Goal: Information Seeking & Learning: Learn about a topic

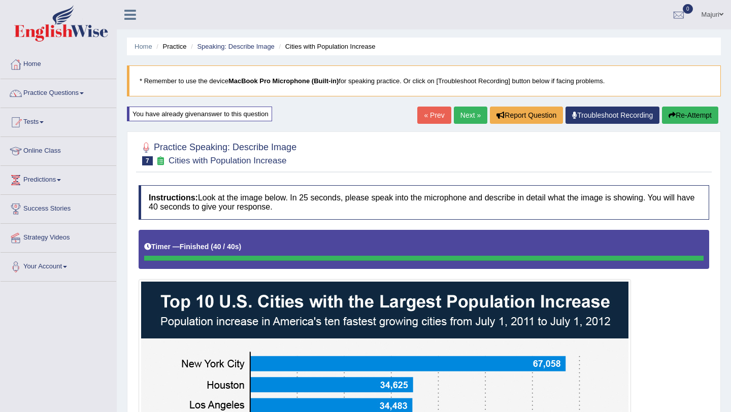
click at [700, 116] on button "Re-Attempt" at bounding box center [690, 115] width 56 height 17
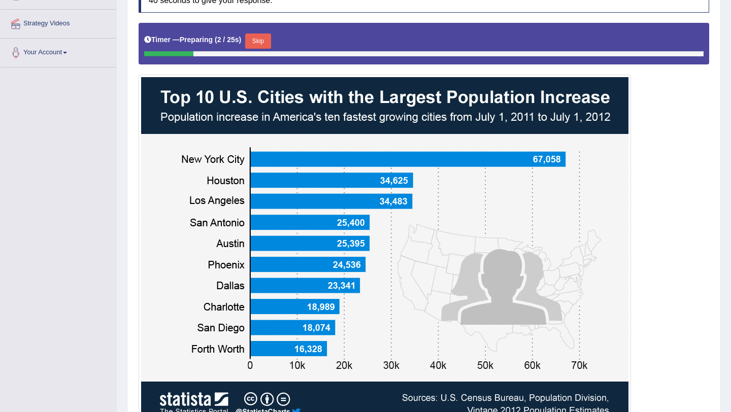
scroll to position [214, 0]
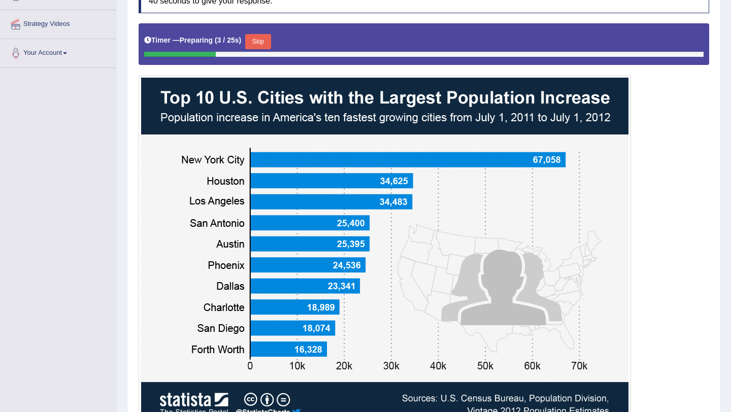
click at [259, 43] on button "Skip" at bounding box center [257, 41] width 25 height 15
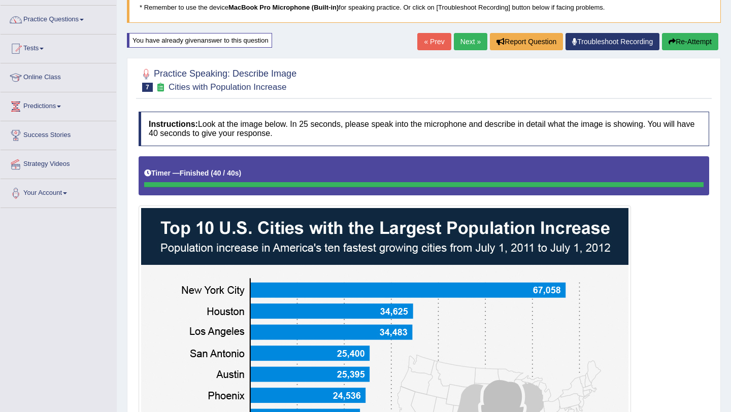
scroll to position [71, 0]
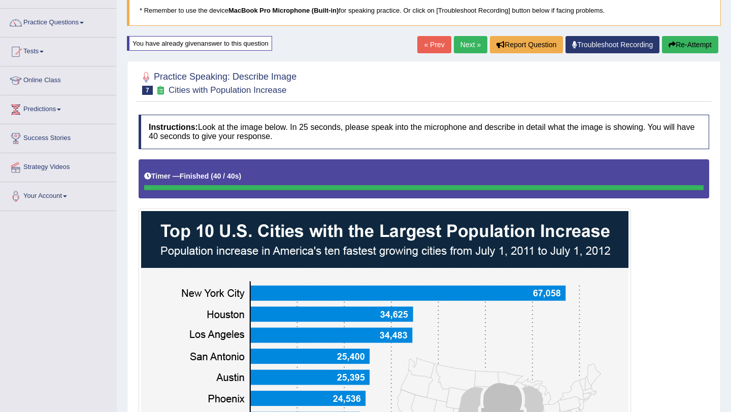
click at [693, 49] on button "Re-Attempt" at bounding box center [690, 44] width 56 height 17
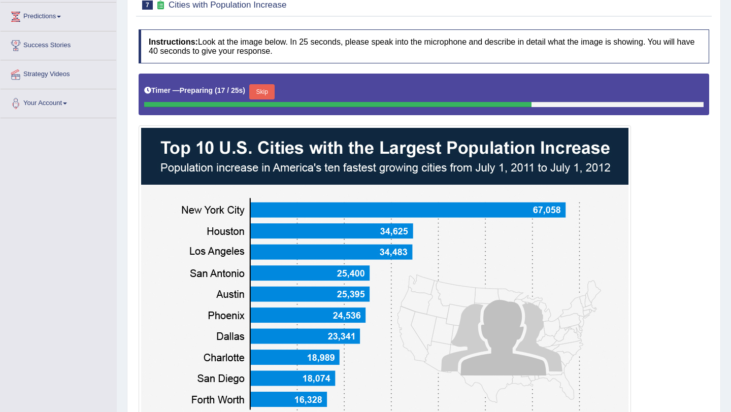
scroll to position [165, 0]
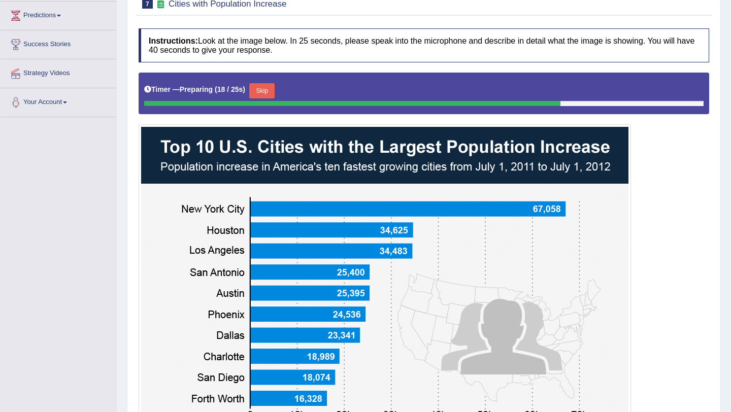
click at [271, 95] on button "Skip" at bounding box center [261, 90] width 25 height 15
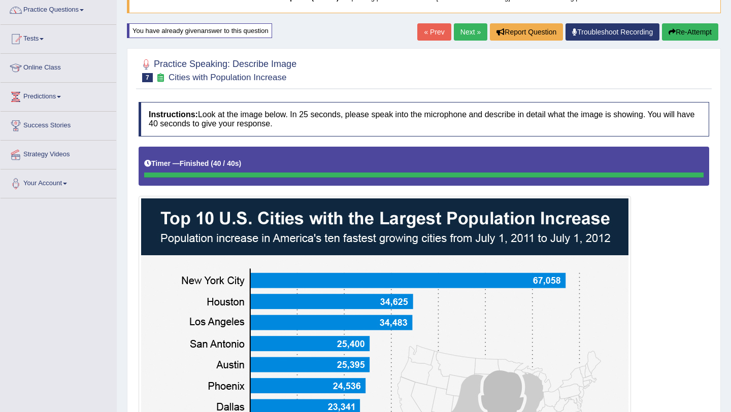
scroll to position [27, 0]
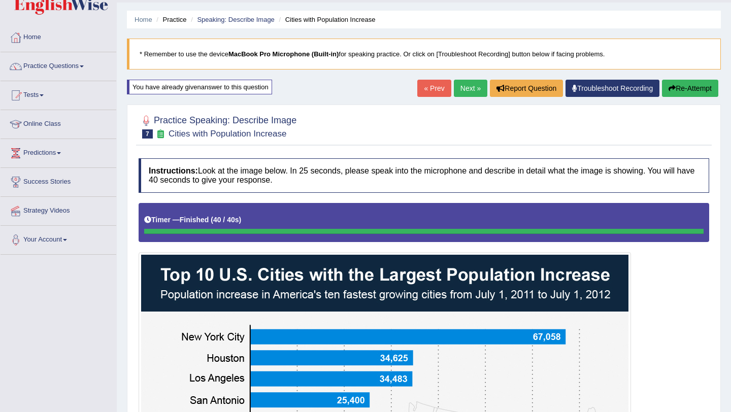
click at [691, 94] on button "Re-Attempt" at bounding box center [690, 88] width 56 height 17
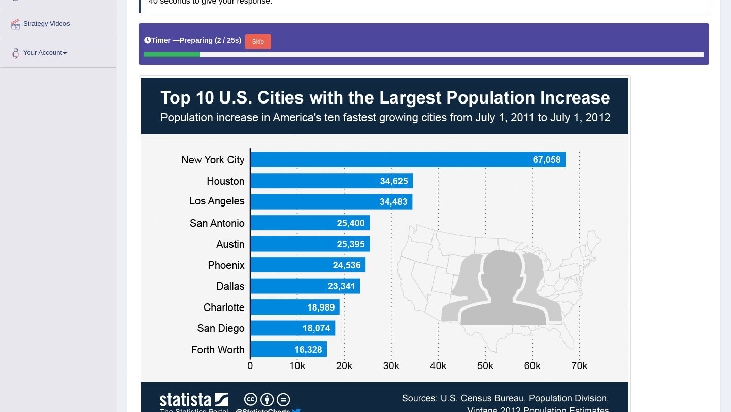
scroll to position [214, 0]
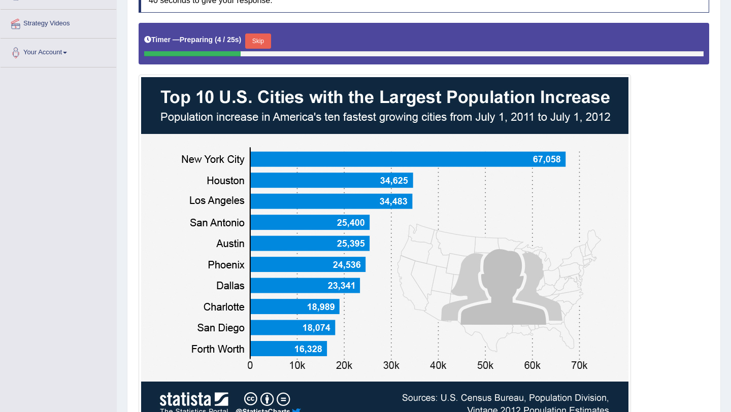
click at [267, 44] on button "Skip" at bounding box center [257, 41] width 25 height 15
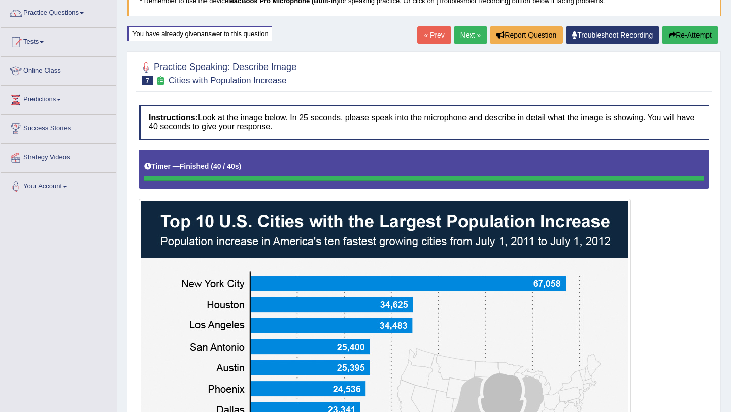
scroll to position [77, 0]
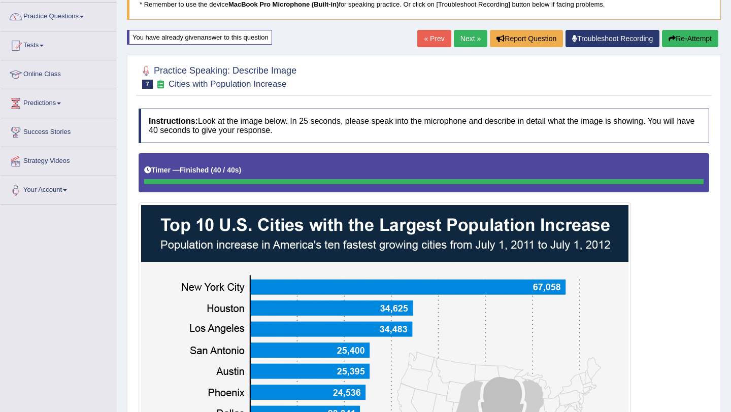
click at [686, 43] on button "Re-Attempt" at bounding box center [690, 38] width 56 height 17
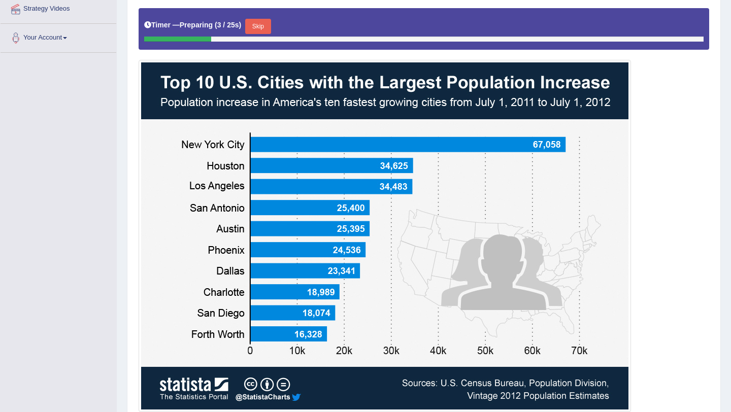
scroll to position [223, 0]
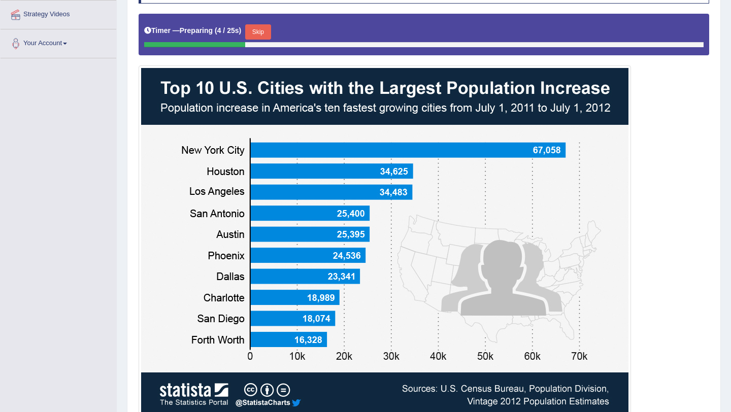
click at [265, 32] on button "Skip" at bounding box center [257, 31] width 25 height 15
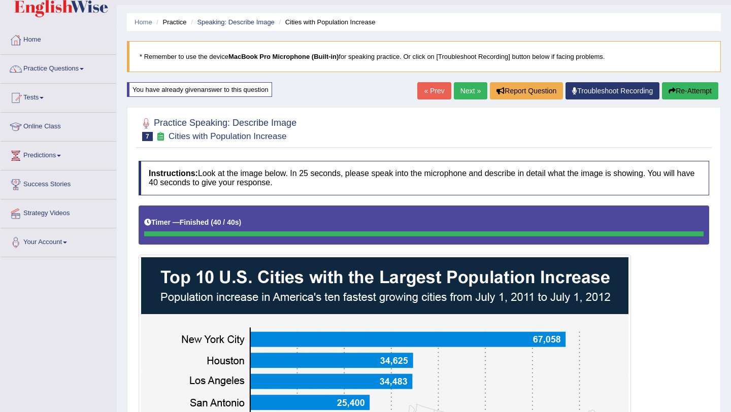
scroll to position [0, 0]
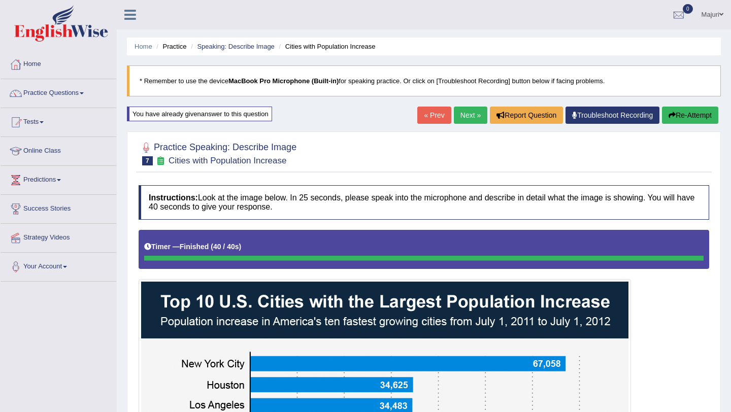
click at [472, 111] on link "Next »" at bounding box center [471, 115] width 34 height 17
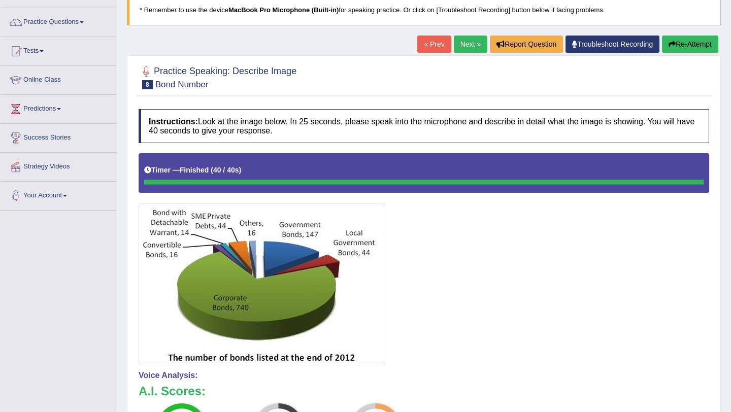
scroll to position [70, 0]
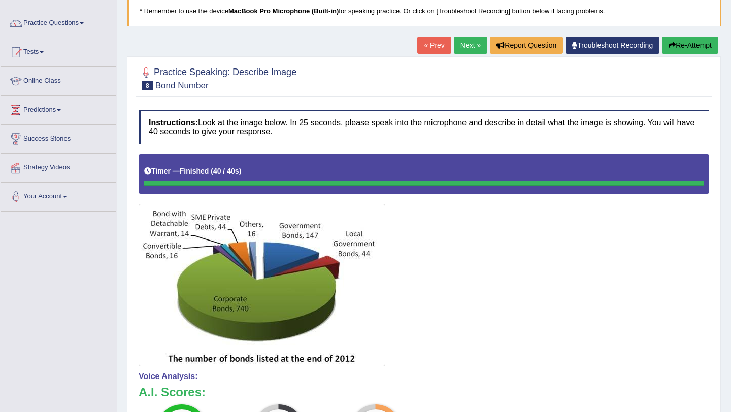
click at [701, 45] on button "Re-Attempt" at bounding box center [690, 45] width 56 height 17
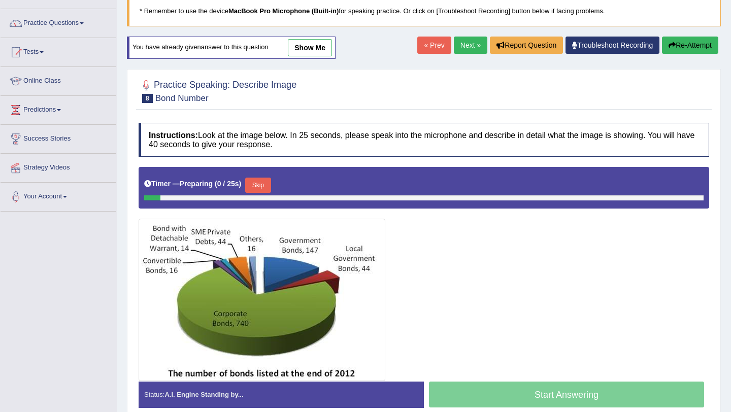
scroll to position [70, 0]
click at [258, 190] on button "Skip" at bounding box center [257, 185] width 25 height 15
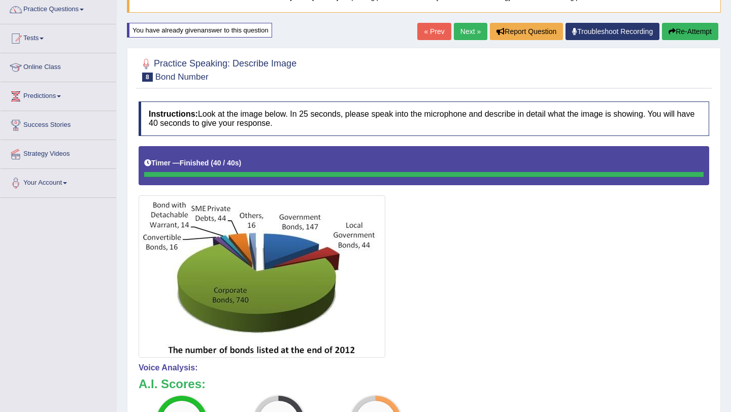
scroll to position [89, 0]
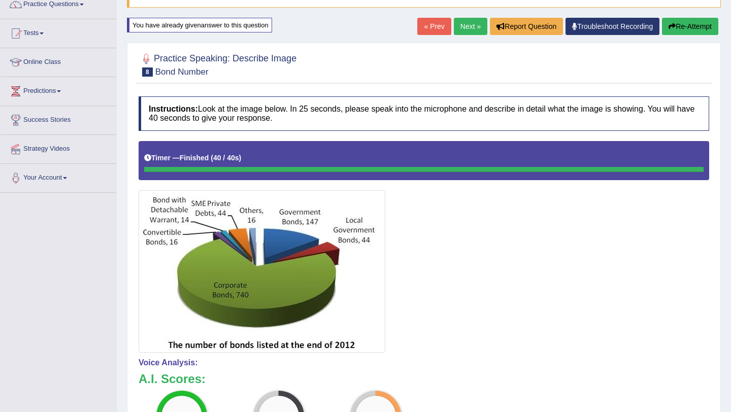
click at [696, 30] on button "Re-Attempt" at bounding box center [690, 26] width 56 height 17
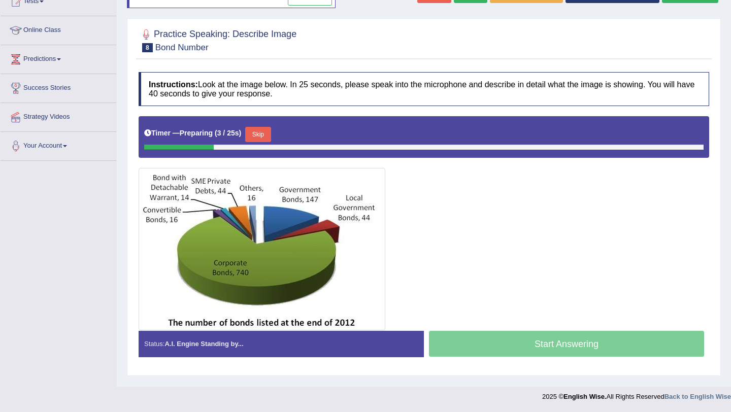
scroll to position [121, 0]
click at [262, 138] on button "Skip" at bounding box center [257, 134] width 25 height 15
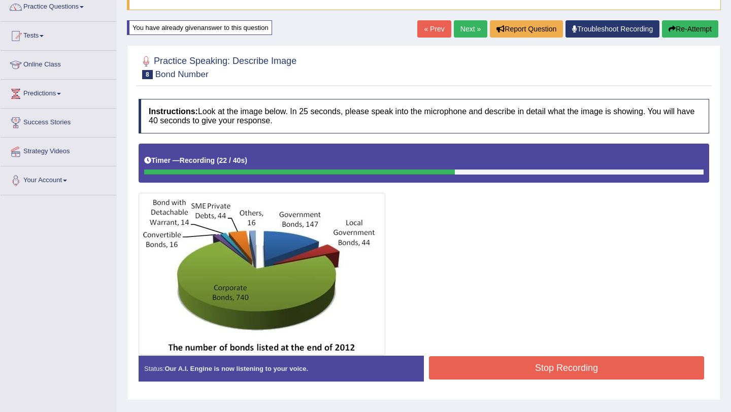
scroll to position [98, 0]
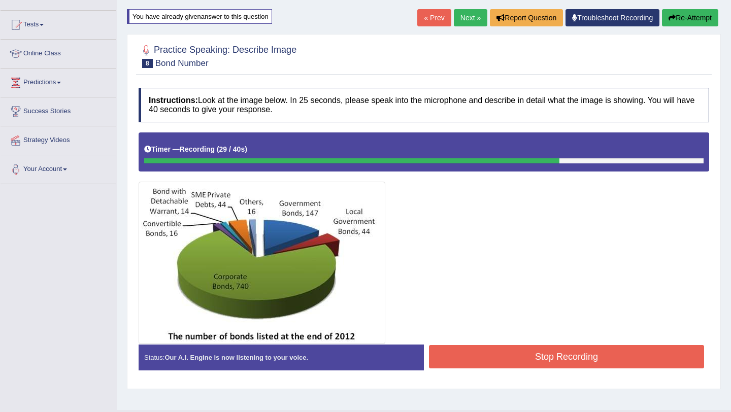
click at [691, 18] on button "Re-Attempt" at bounding box center [690, 17] width 56 height 17
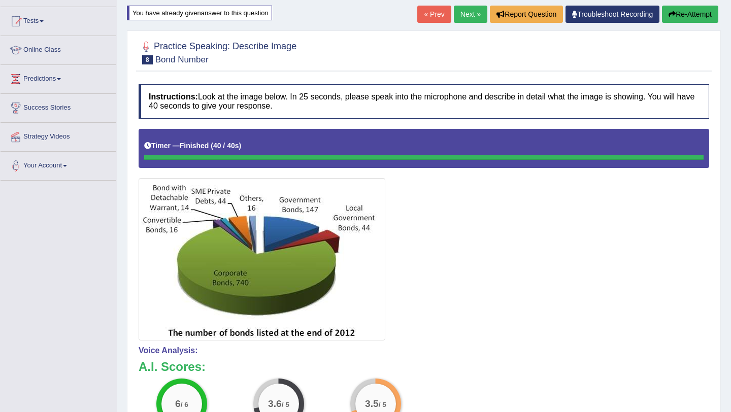
scroll to position [85, 0]
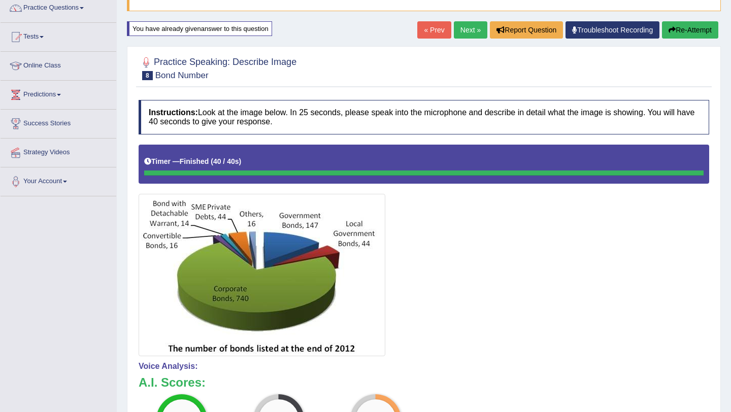
drag, startPoint x: 681, startPoint y: 33, endPoint x: 635, endPoint y: 294, distance: 265.5
click at [635, 294] on div "Home Practice Speaking: Describe Image Bond Number * Remember to use the device…" at bounding box center [424, 265] width 615 height 700
click at [688, 33] on button "Re-Attempt" at bounding box center [690, 29] width 56 height 17
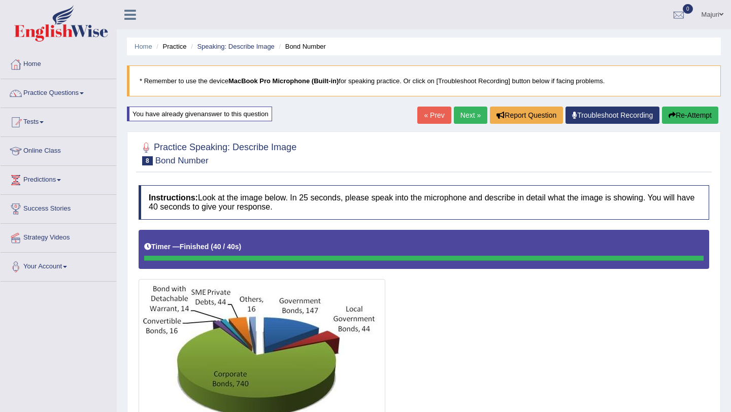
click at [698, 111] on button "Re-Attempt" at bounding box center [690, 115] width 56 height 17
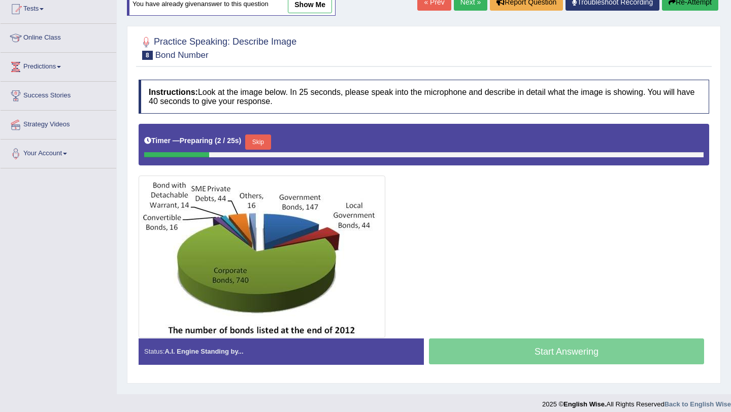
scroll to position [113, 0]
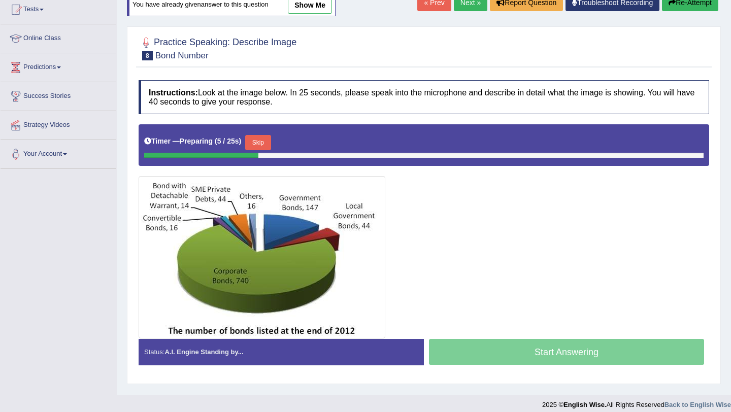
click at [268, 145] on button "Skip" at bounding box center [257, 142] width 25 height 15
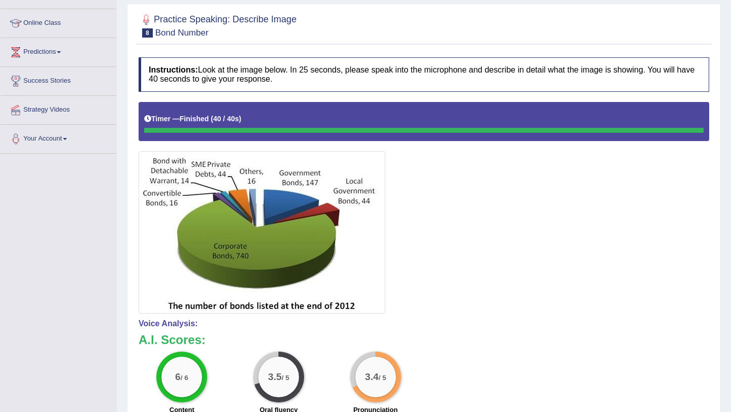
scroll to position [0, 0]
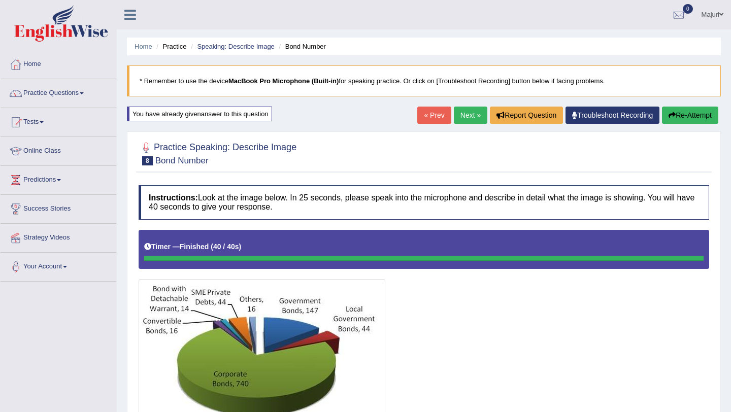
click at [691, 118] on button "Re-Attempt" at bounding box center [690, 115] width 56 height 17
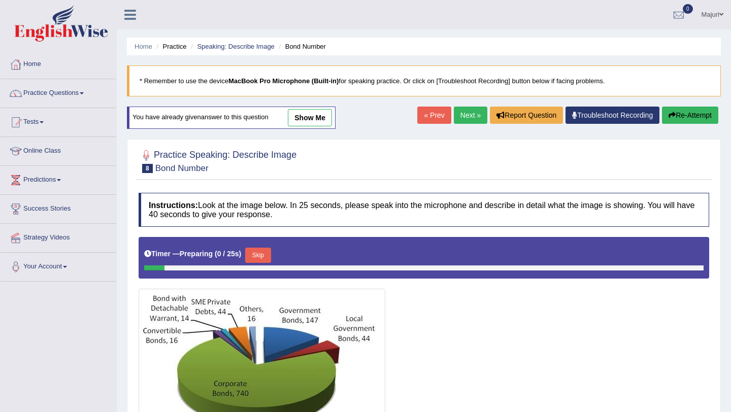
scroll to position [119, 0]
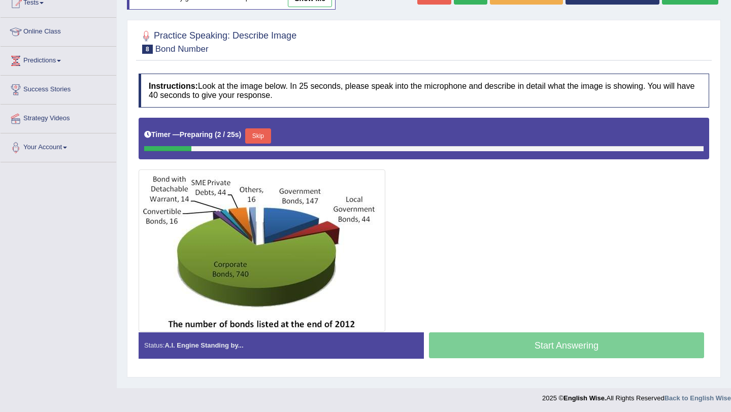
click at [269, 141] on button "Skip" at bounding box center [257, 135] width 25 height 15
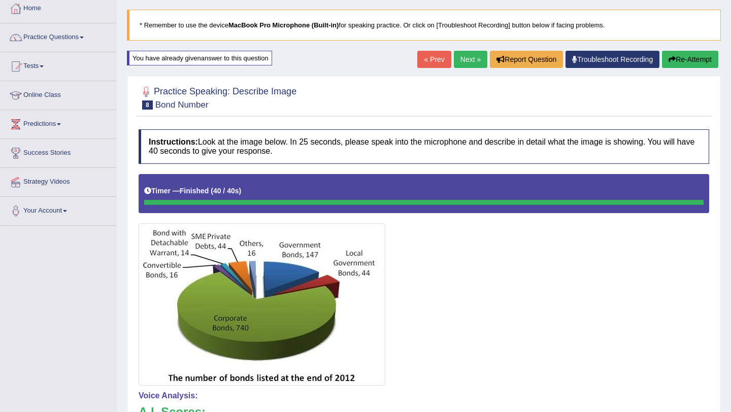
scroll to position [72, 0]
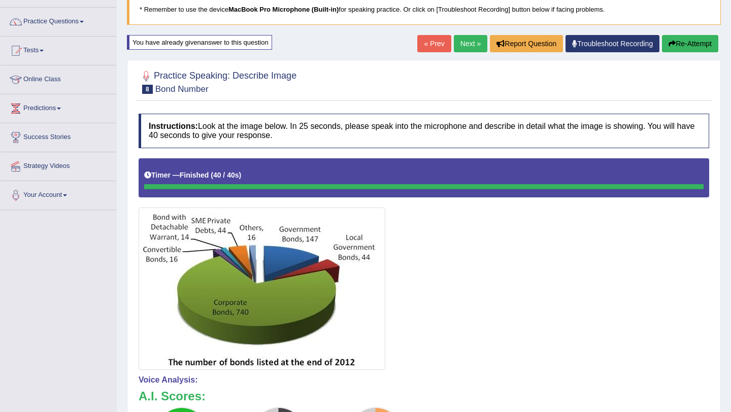
click at [686, 42] on button "Re-Attempt" at bounding box center [690, 43] width 56 height 17
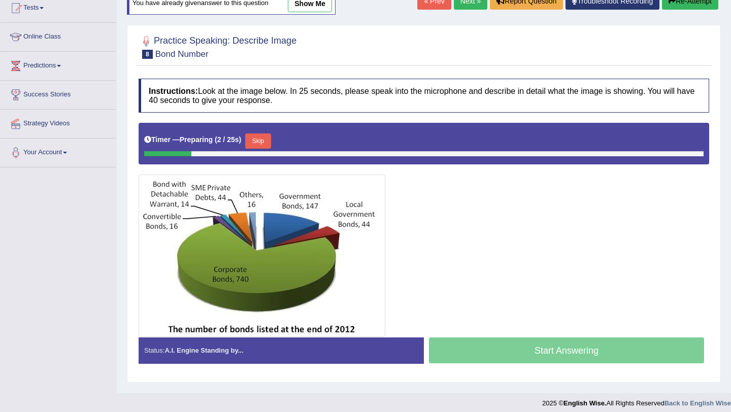
scroll to position [117, 0]
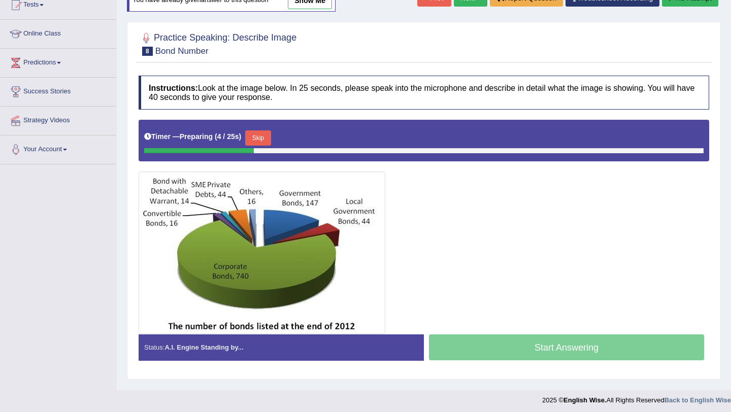
click at [264, 141] on button "Skip" at bounding box center [257, 138] width 25 height 15
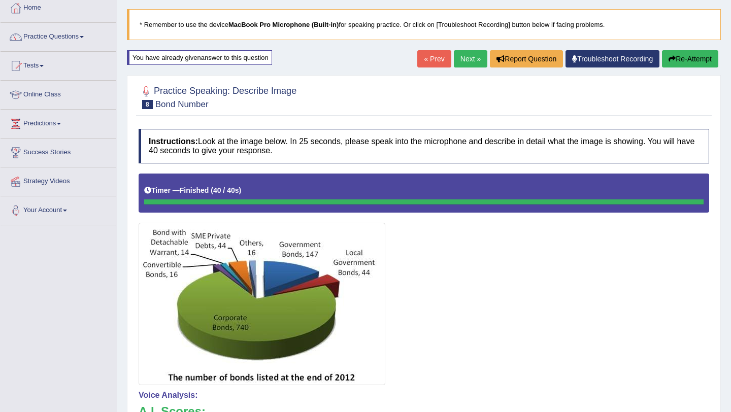
scroll to position [54, 0]
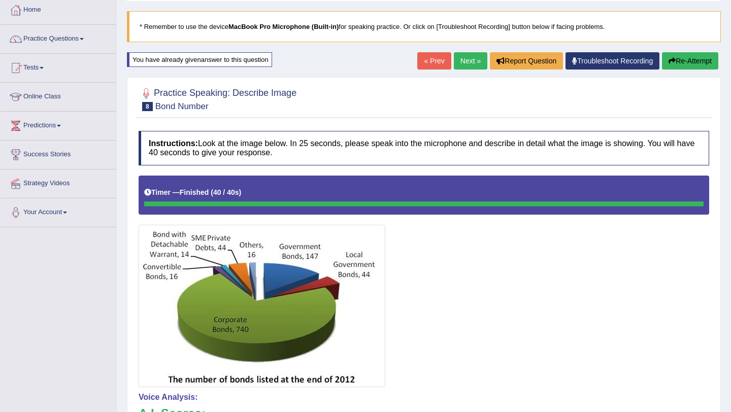
click at [468, 59] on link "Next »" at bounding box center [471, 60] width 34 height 17
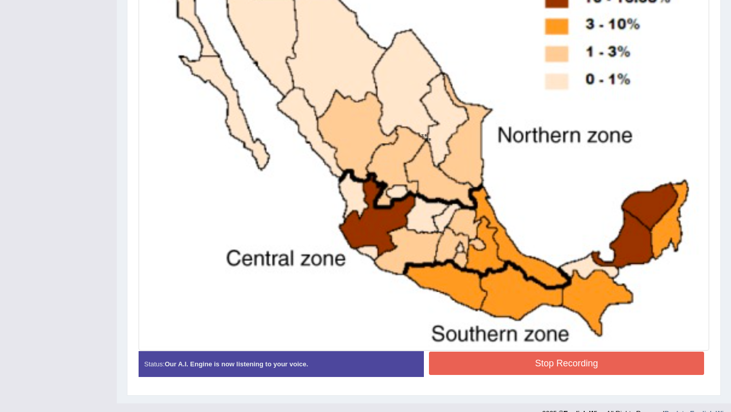
scroll to position [371, 0]
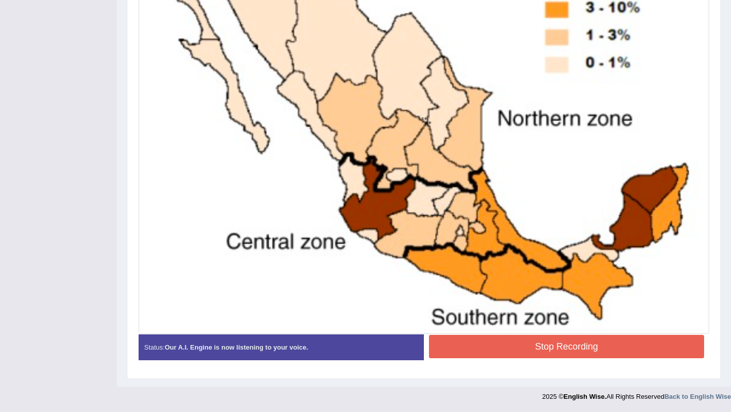
click at [553, 349] on button "Stop Recording" at bounding box center [566, 346] width 275 height 23
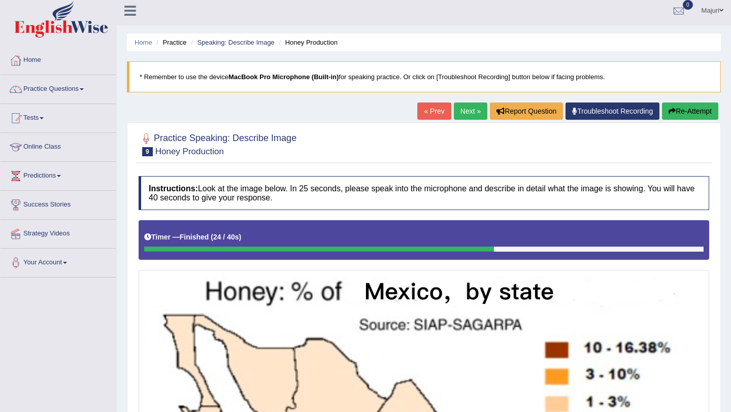
scroll to position [6, 0]
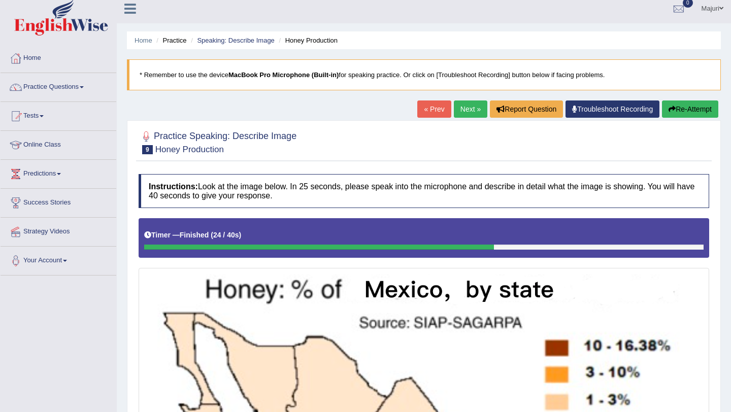
click at [690, 113] on button "Re-Attempt" at bounding box center [690, 109] width 56 height 17
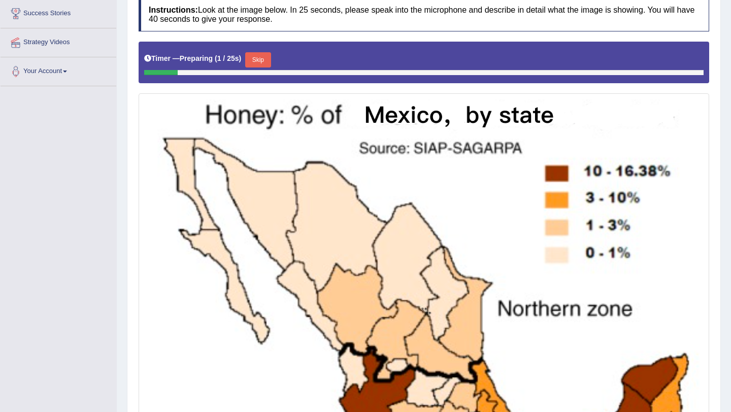
scroll to position [199, 0]
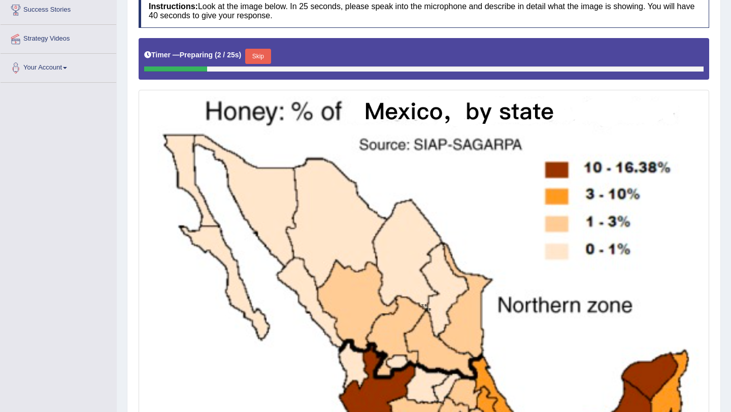
click at [265, 55] on button "Skip" at bounding box center [257, 56] width 25 height 15
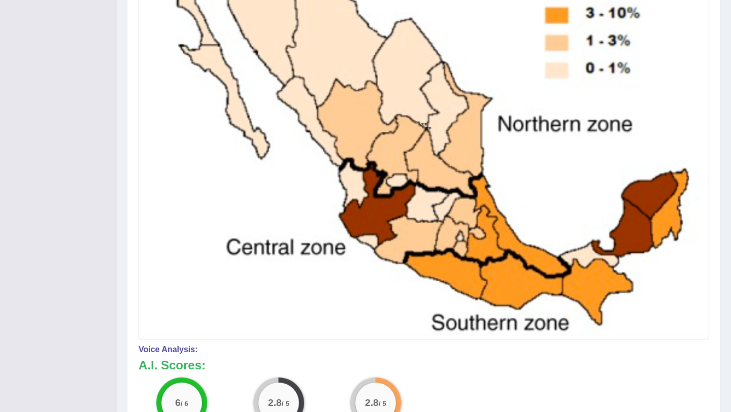
scroll to position [0, 0]
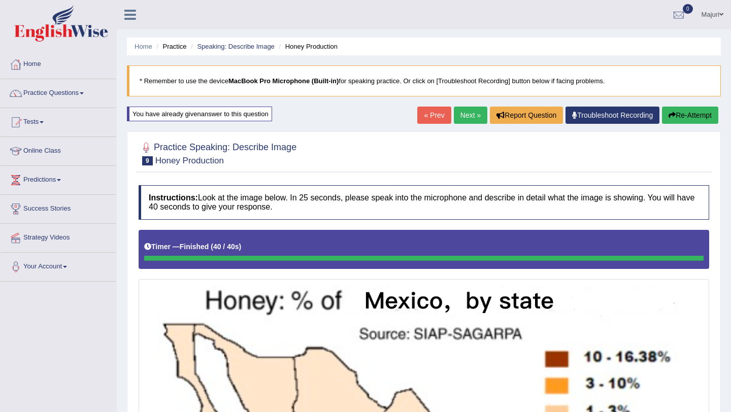
click at [685, 121] on button "Re-Attempt" at bounding box center [690, 115] width 56 height 17
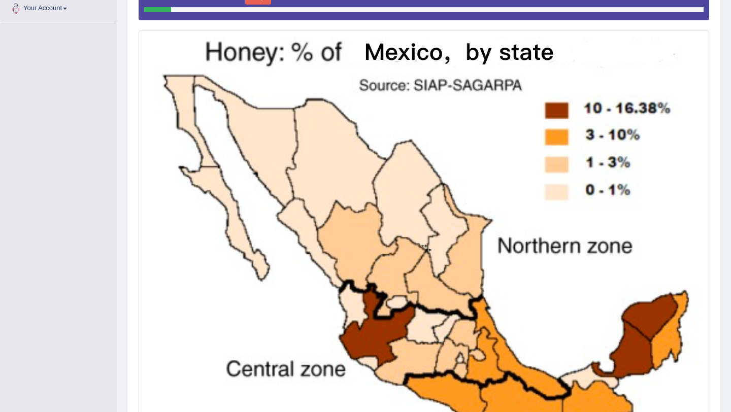
scroll to position [260, 0]
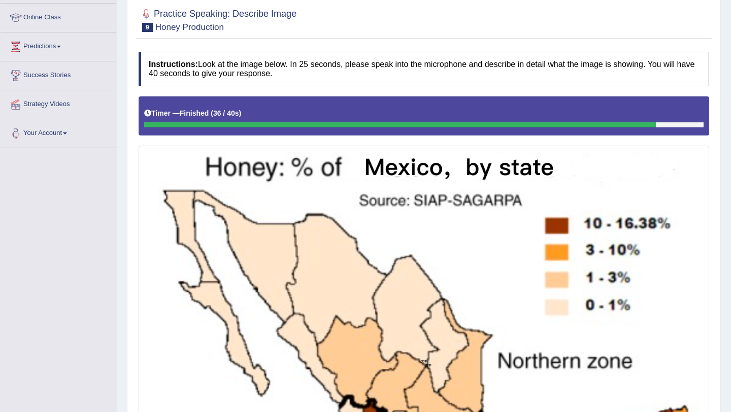
scroll to position [0, 0]
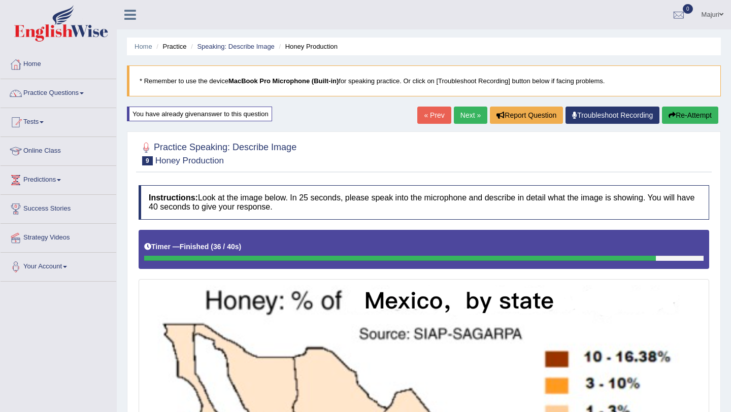
click at [685, 120] on button "Re-Attempt" at bounding box center [690, 115] width 56 height 17
click at [688, 115] on button "Re-Attempt" at bounding box center [690, 115] width 56 height 17
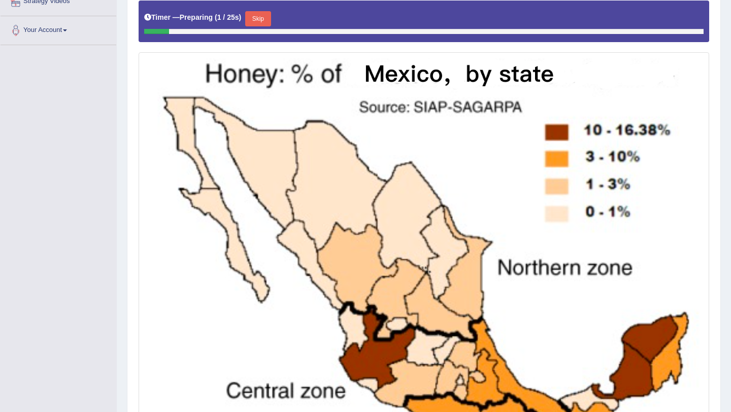
scroll to position [244, 0]
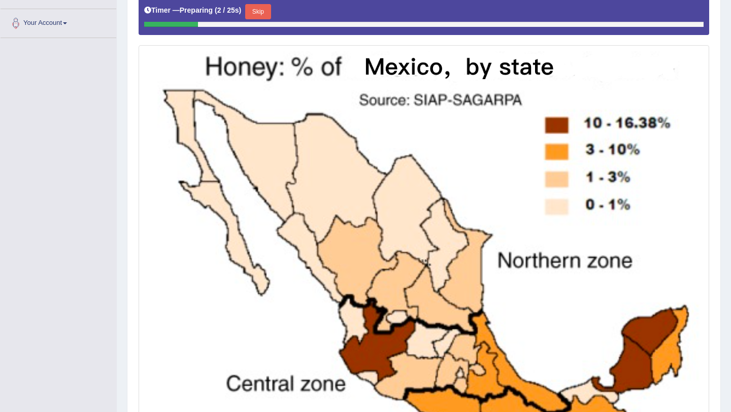
click at [270, 16] on button "Skip" at bounding box center [257, 11] width 25 height 15
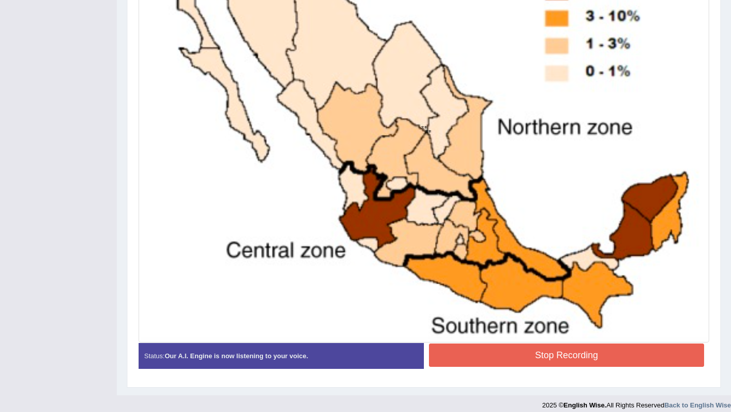
scroll to position [376, 0]
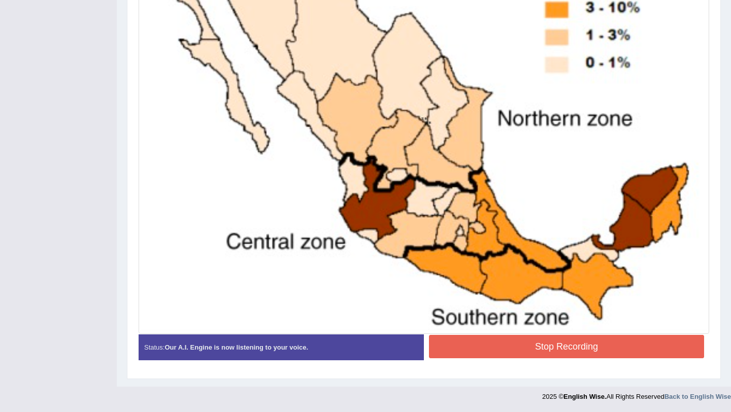
click at [510, 346] on div "Instructions: Look at the image below. In 25 seconds, please speak into the mic…" at bounding box center [424, 88] width 576 height 569
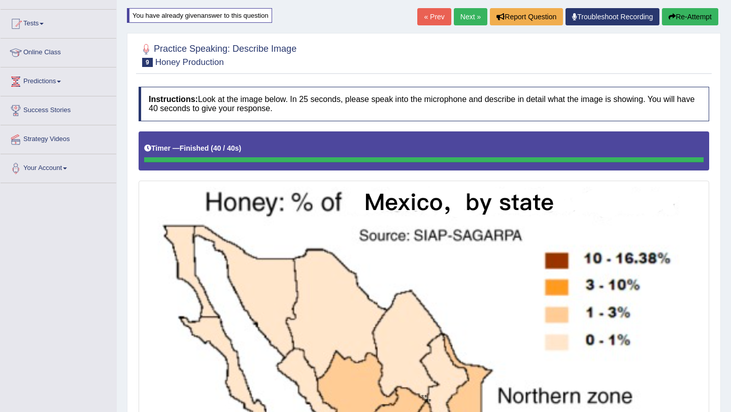
scroll to position [0, 0]
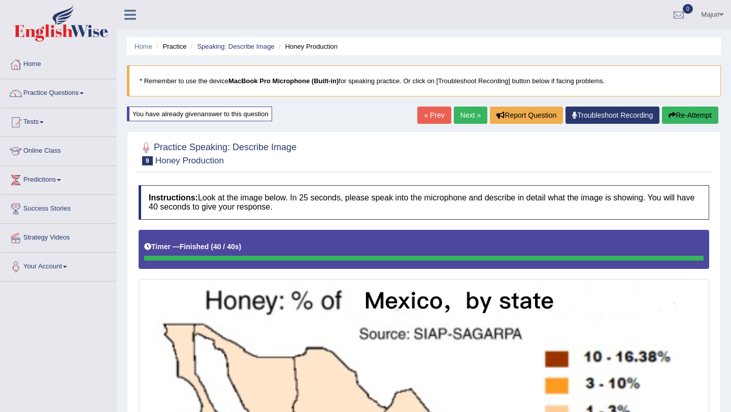
click at [465, 118] on link "Next »" at bounding box center [471, 115] width 34 height 17
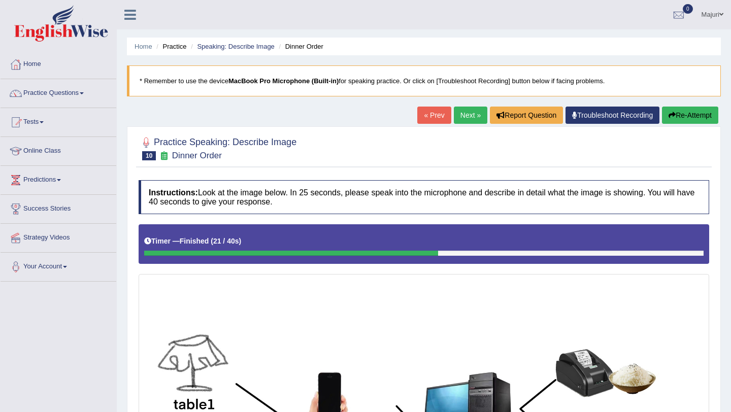
click at [682, 119] on button "Re-Attempt" at bounding box center [690, 115] width 56 height 17
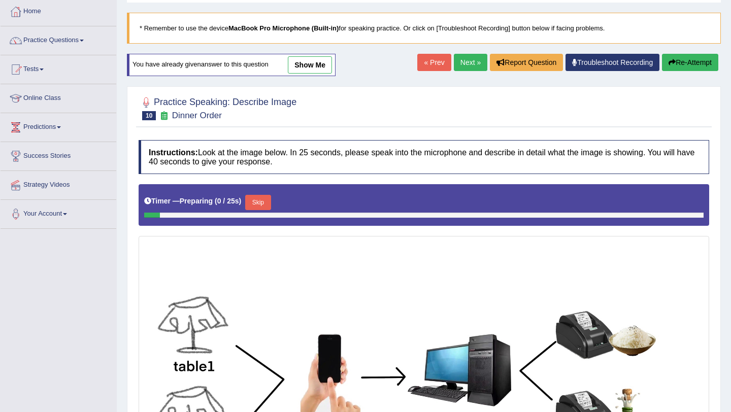
scroll to position [179, 0]
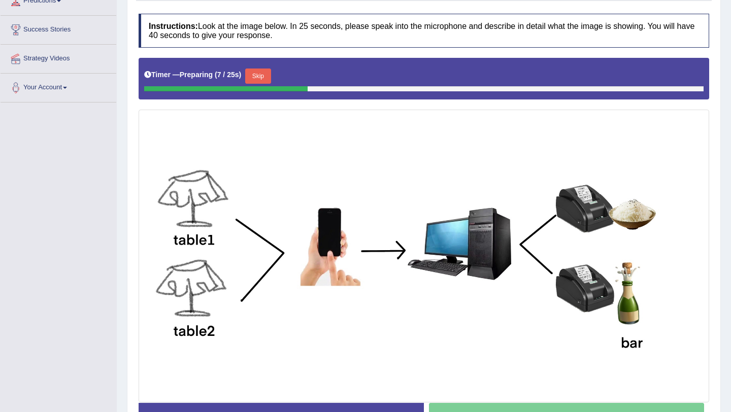
click at [266, 79] on button "Skip" at bounding box center [257, 76] width 25 height 15
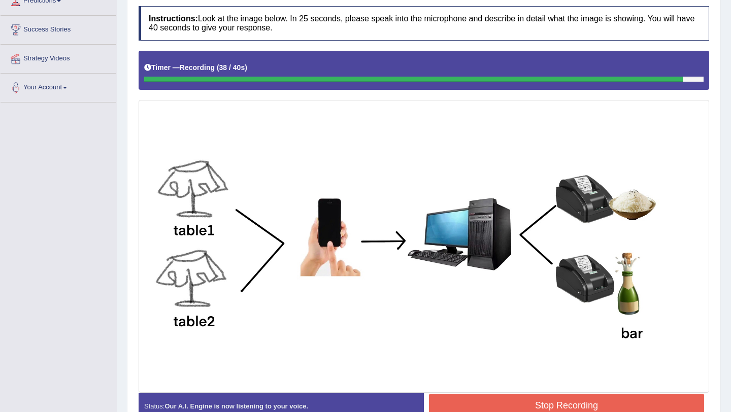
click at [465, 400] on button "Stop Recording" at bounding box center [566, 405] width 275 height 23
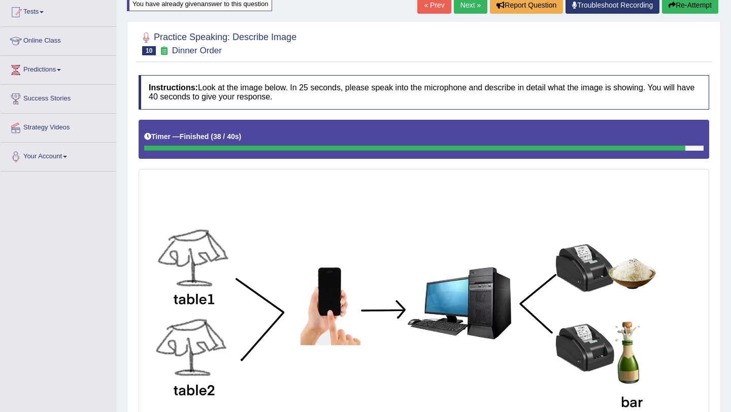
scroll to position [109, 0]
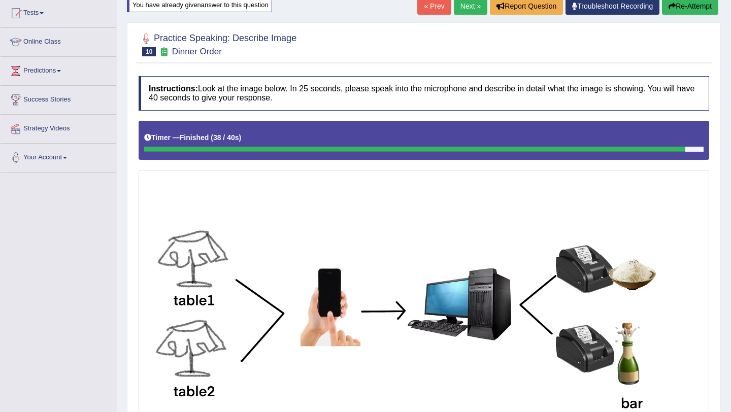
click at [688, 6] on button "Re-Attempt" at bounding box center [690, 5] width 56 height 17
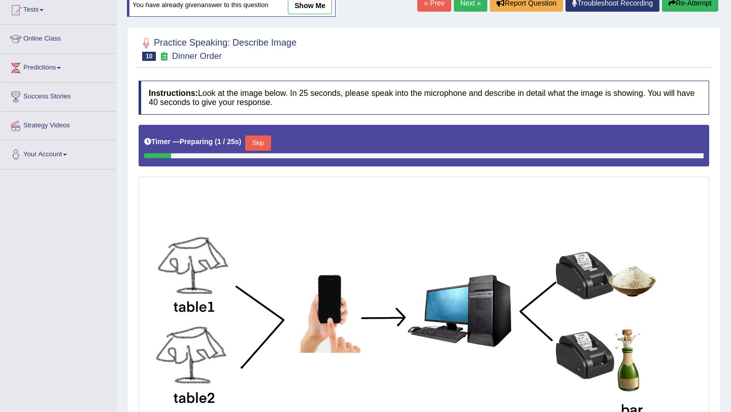
click at [268, 145] on button "Skip" at bounding box center [257, 143] width 25 height 15
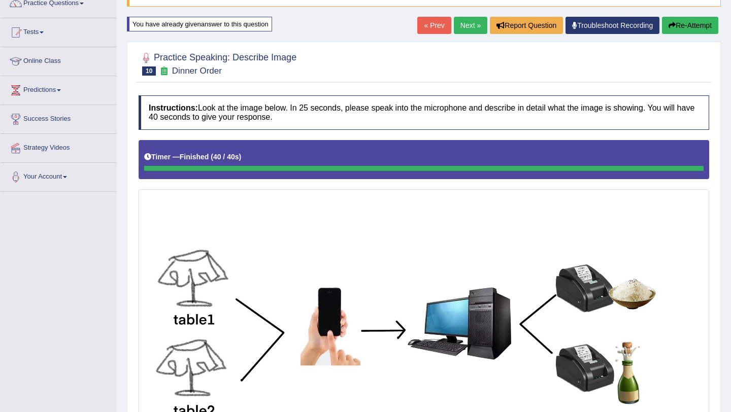
scroll to position [444, 0]
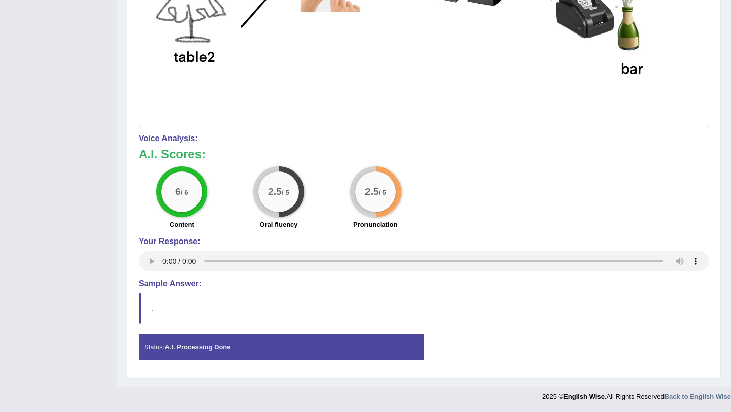
click at [211, 353] on div "Status: A.I. Processing Done" at bounding box center [281, 347] width 285 height 26
click at [157, 286] on h4 "Sample Answer:" at bounding box center [424, 283] width 571 height 9
click at [213, 351] on div "Status: A.I. Processing Done" at bounding box center [281, 347] width 285 height 26
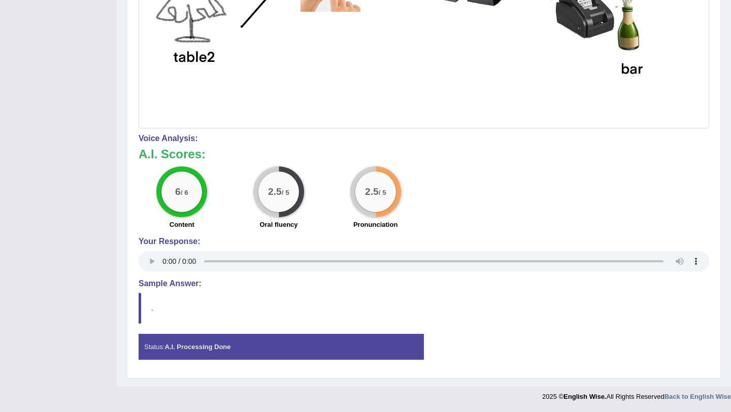
click at [213, 351] on div "Status: A.I. Processing Done" at bounding box center [281, 347] width 285 height 26
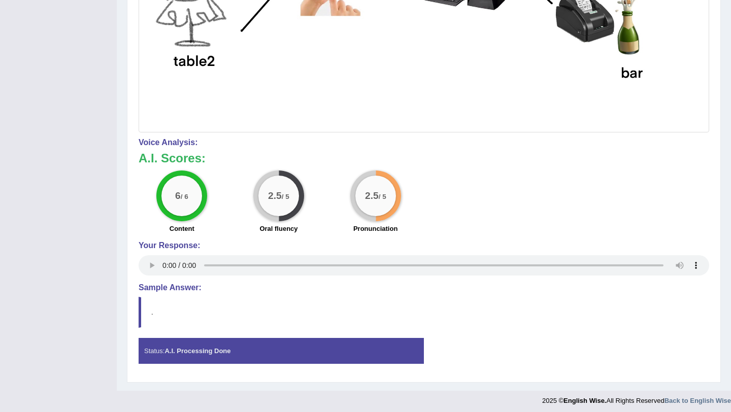
scroll to position [0, 0]
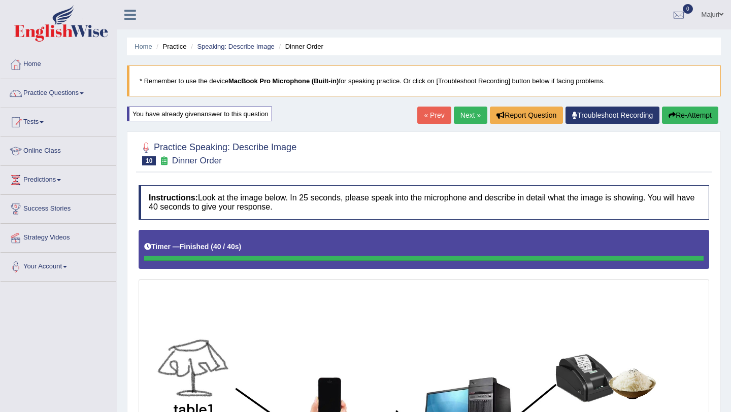
click at [309, 48] on li "Dinner Order" at bounding box center [299, 47] width 47 height 10
click at [466, 115] on link "Next »" at bounding box center [471, 115] width 34 height 17
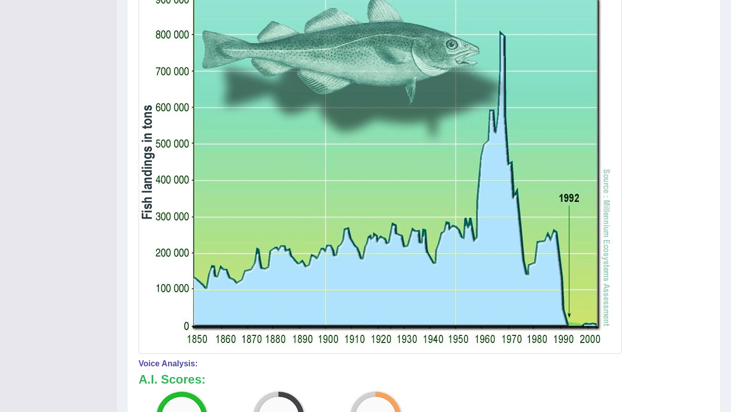
scroll to position [298, 0]
